Goal: Find specific page/section

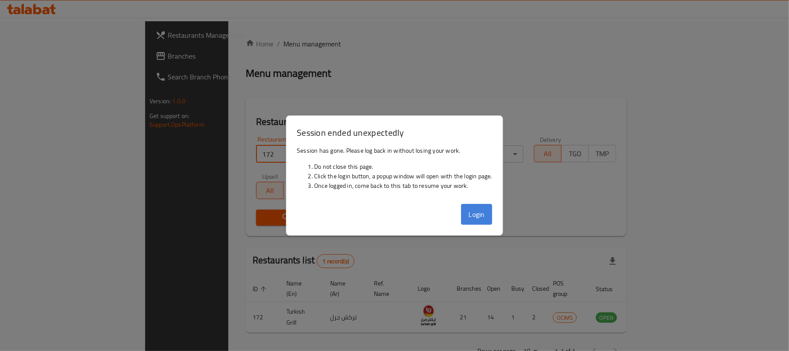
click at [468, 214] on button "Login" at bounding box center [476, 214] width 31 height 21
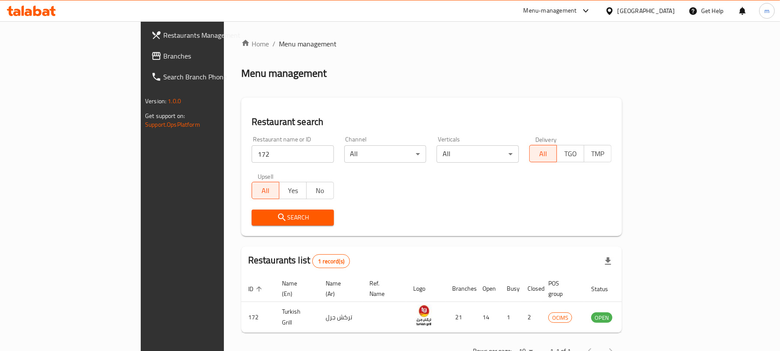
drag, startPoint x: 33, startPoint y: 56, endPoint x: 16, endPoint y: 60, distance: 17.3
click at [163, 56] on span "Branches" at bounding box center [213, 56] width 101 height 10
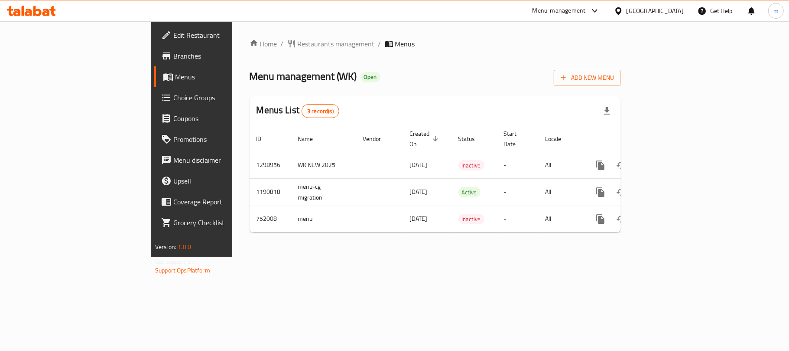
click at [298, 40] on span "Restaurants management" at bounding box center [336, 44] width 77 height 10
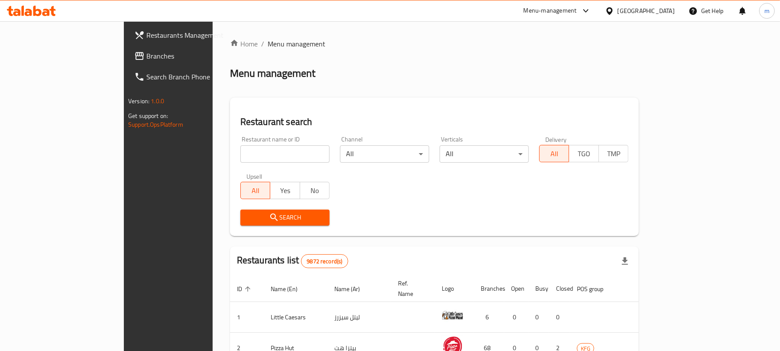
click at [241, 160] on input "search" at bounding box center [285, 153] width 89 height 17
paste input "620573"
type input "620573"
click button "Search" at bounding box center [285, 217] width 89 height 16
